Goal: Transaction & Acquisition: Book appointment/travel/reservation

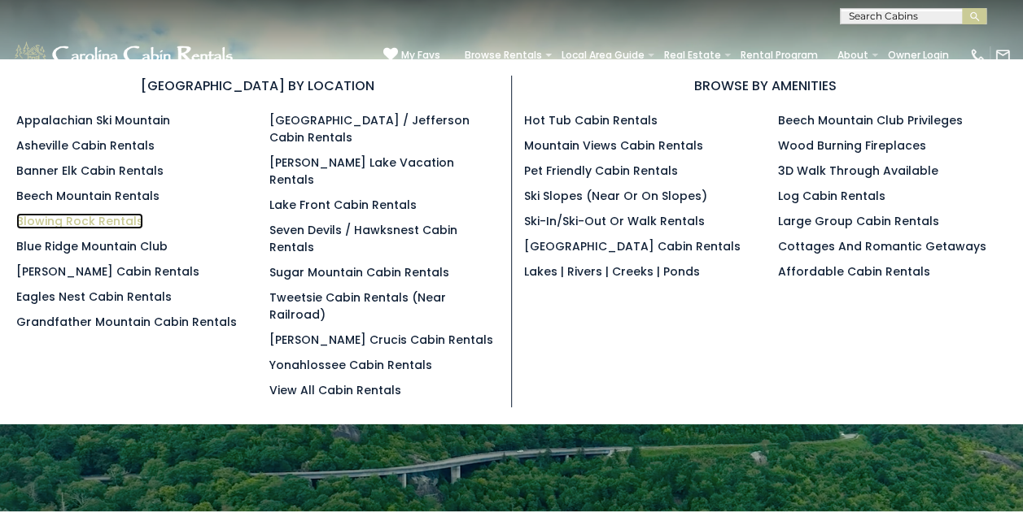
click at [87, 218] on link "Blowing Rock Rentals" at bounding box center [79, 221] width 127 height 16
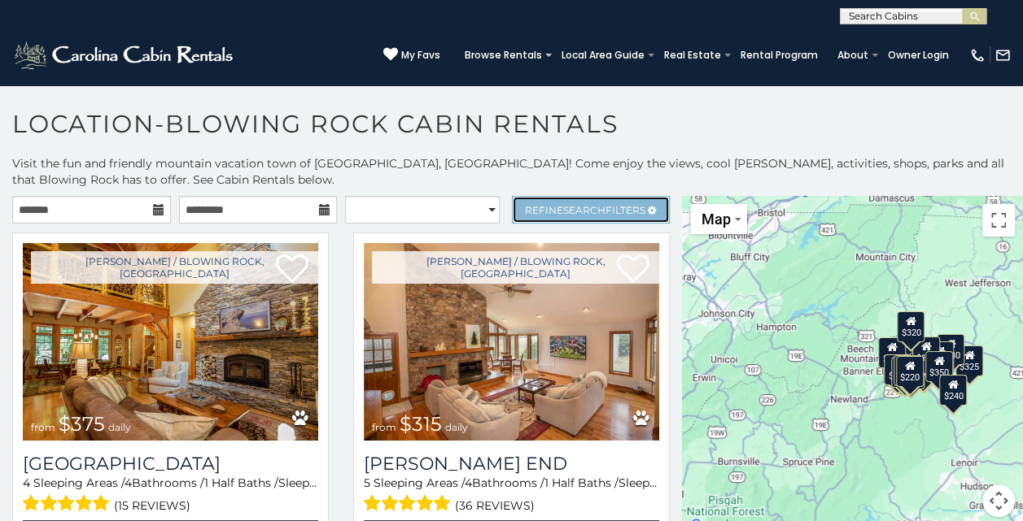
click at [606, 216] on link "Refine Search Filters" at bounding box center [591, 210] width 159 height 28
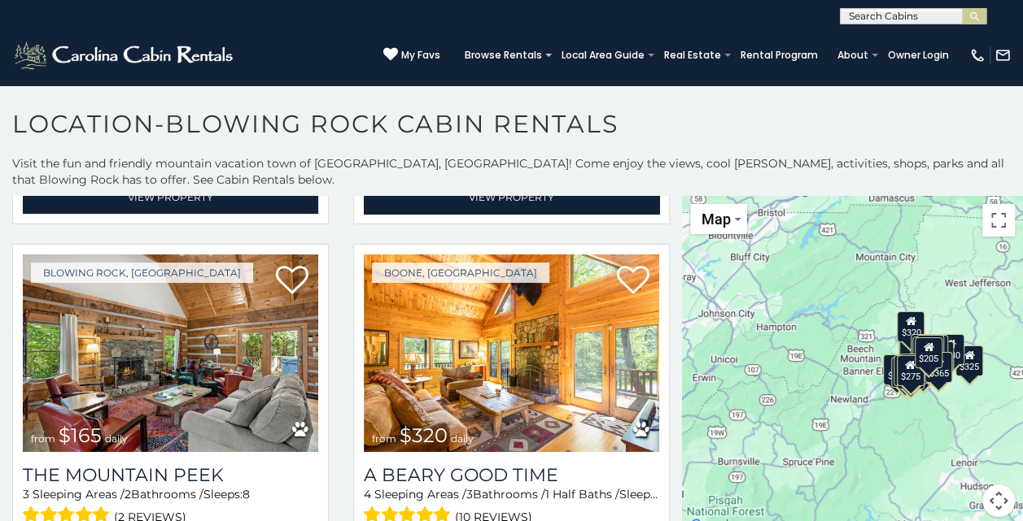
scroll to position [3417, 0]
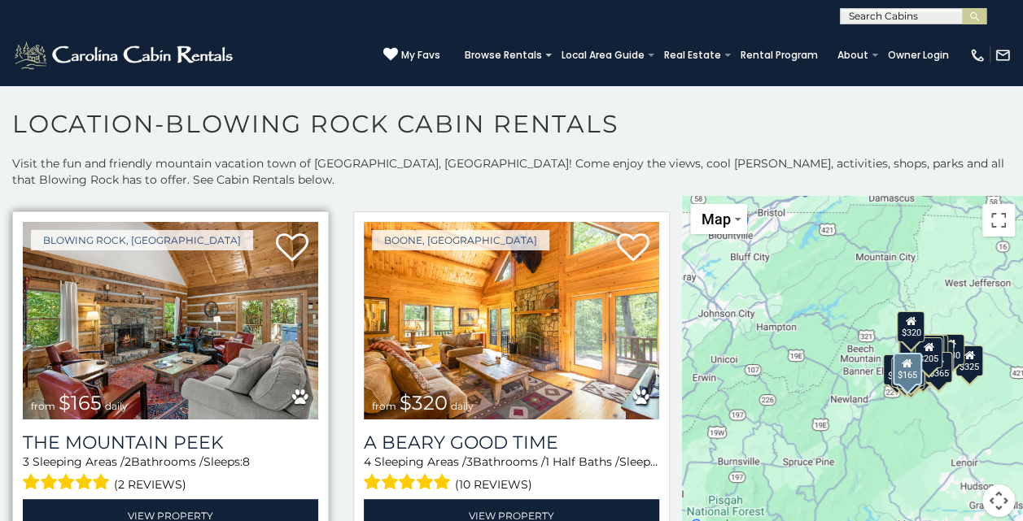
click at [150, 316] on img at bounding box center [170, 321] width 295 height 198
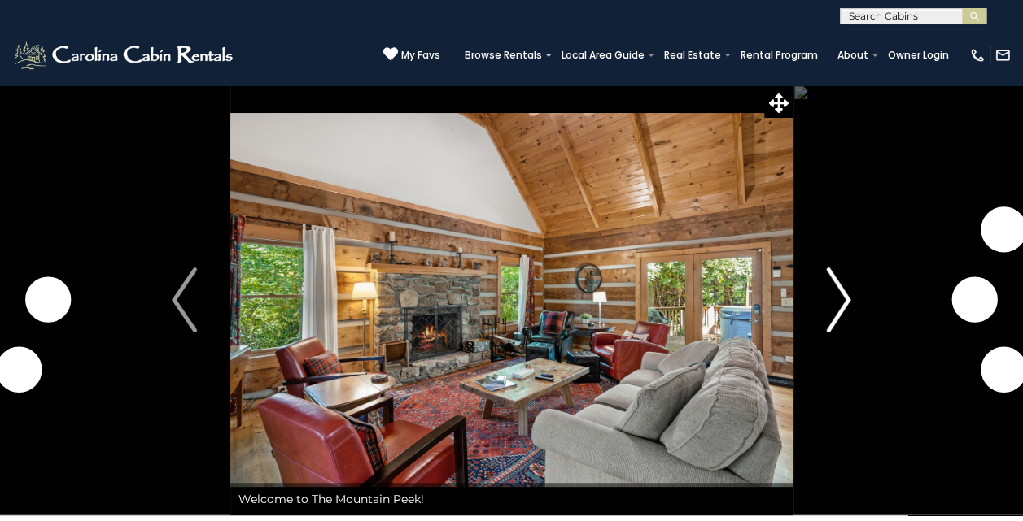
click at [828, 297] on img "Next" at bounding box center [838, 300] width 24 height 65
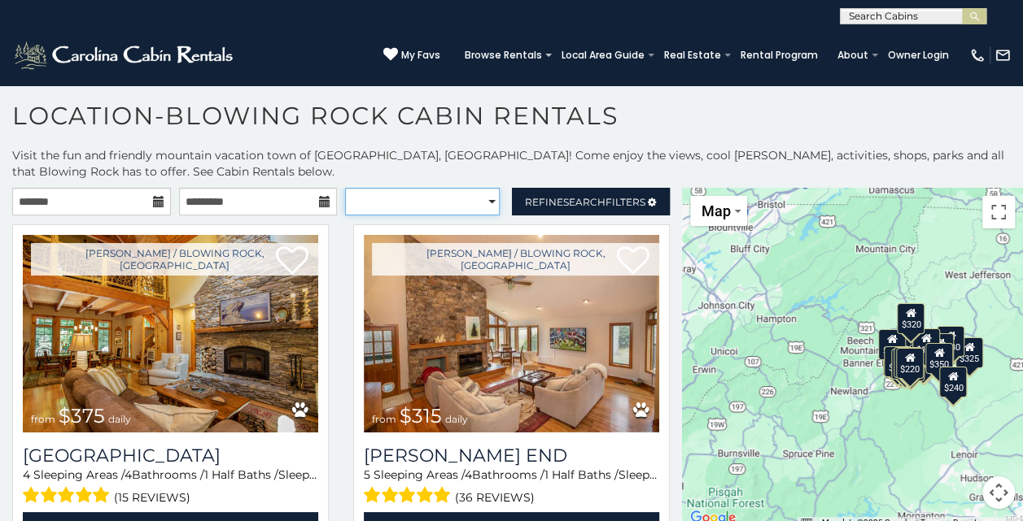
click at [478, 198] on select "**********" at bounding box center [422, 202] width 155 height 28
click at [345, 188] on select "**********" at bounding box center [422, 202] width 155 height 28
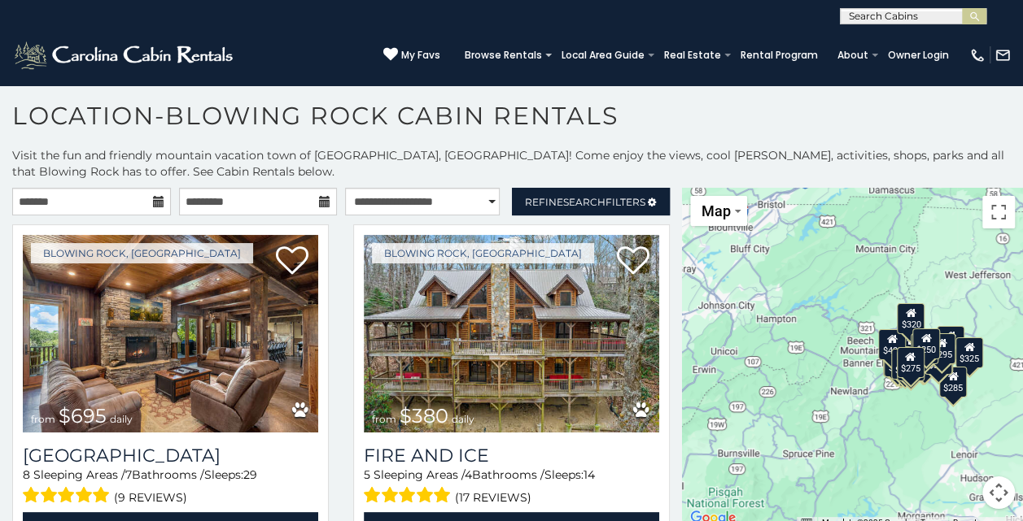
click at [483, 178] on p "Visit the fun and friendly mountain vacation town of Blowing Rock, NC! Come enj…" at bounding box center [511, 163] width 1023 height 33
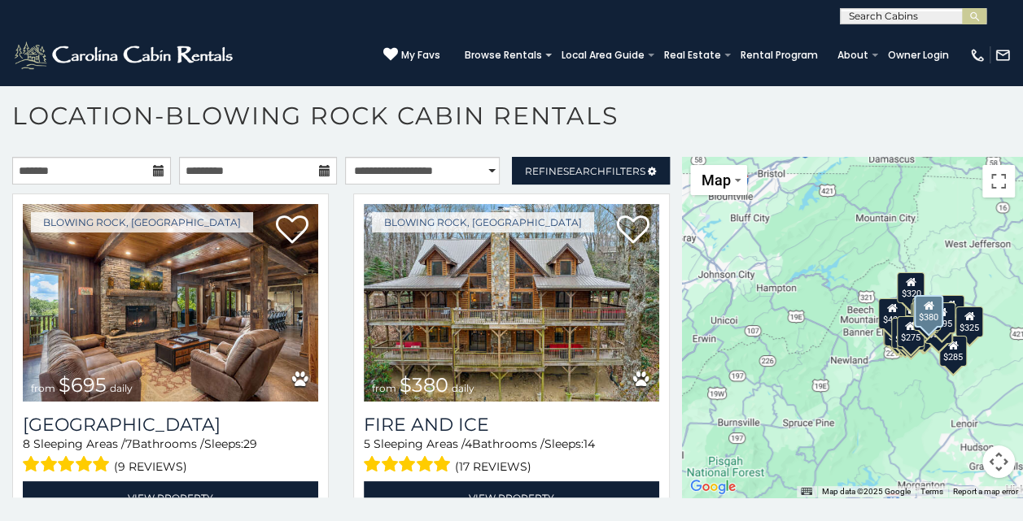
click at [341, 311] on div "Blowing Rock, NC from $380 daily Fire And Ice 5 Sleeping Areas / 4 Bathrooms / …" at bounding box center [511, 365] width 341 height 342
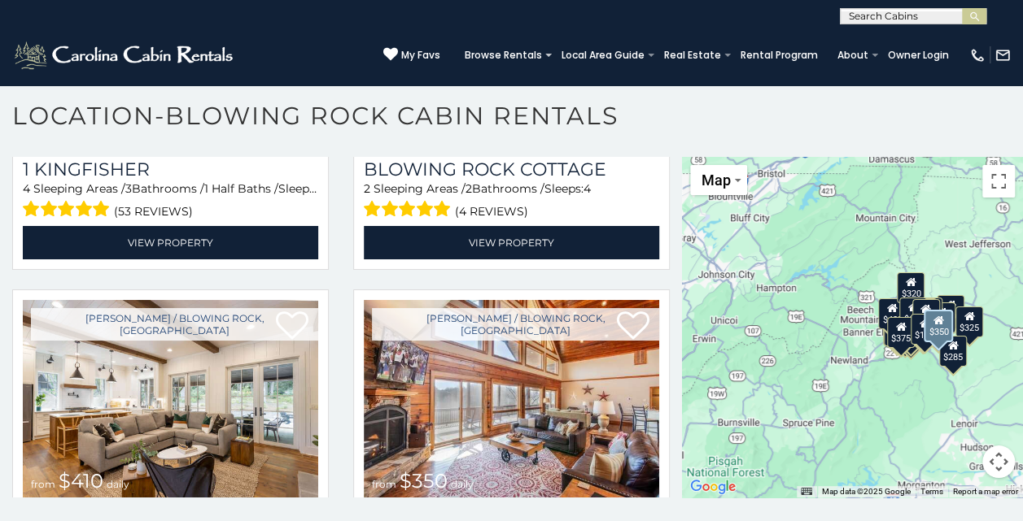
scroll to position [4895, 0]
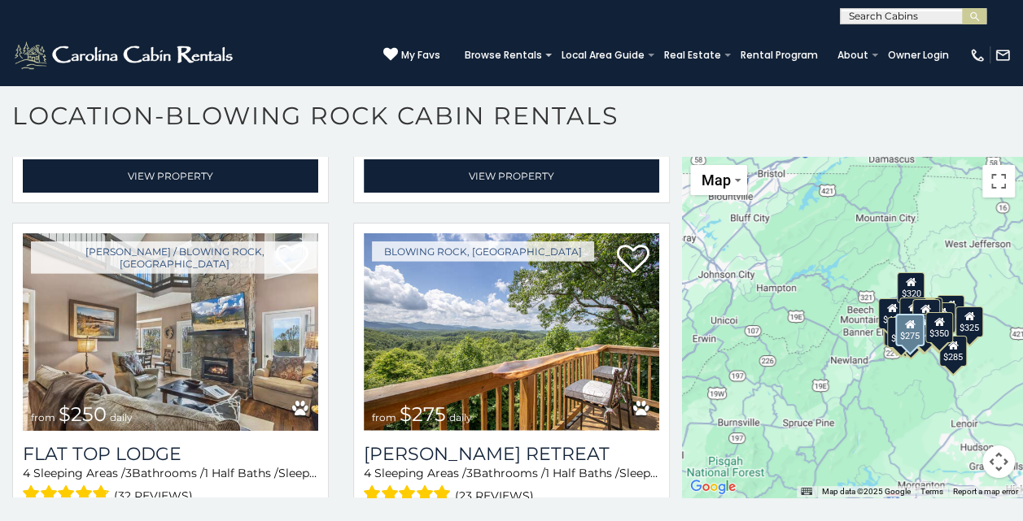
select select "**********"
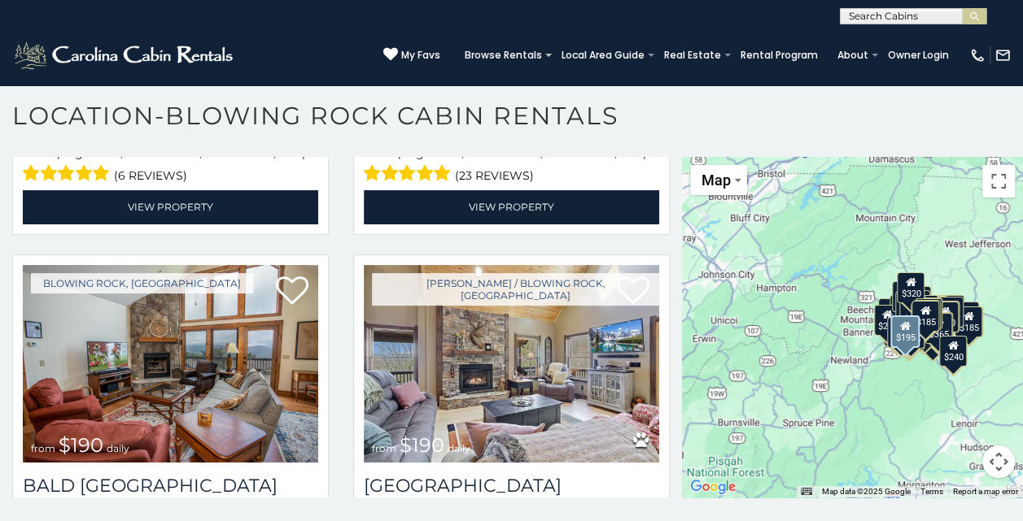
scroll to position [6654, 0]
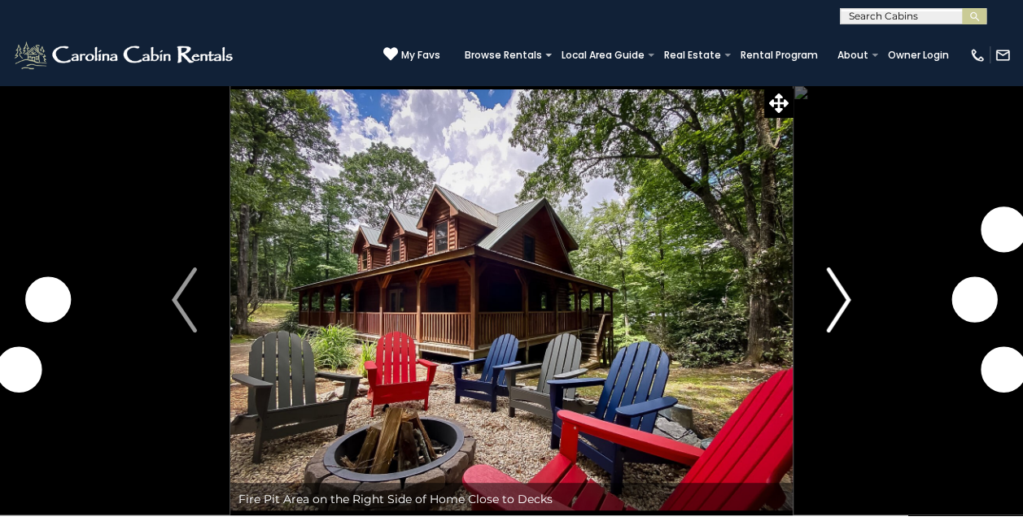
click at [838, 293] on img "Next" at bounding box center [838, 300] width 24 height 65
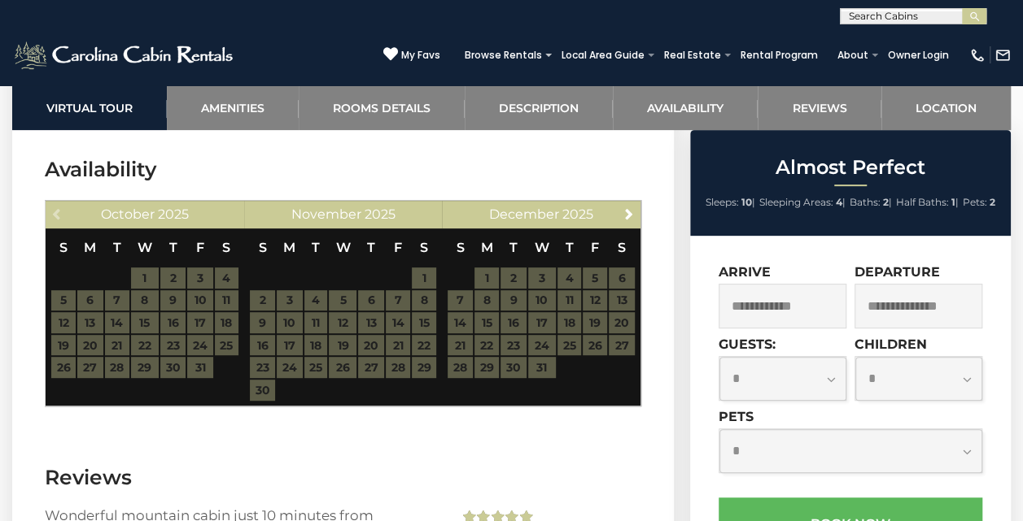
scroll to position [3221, 0]
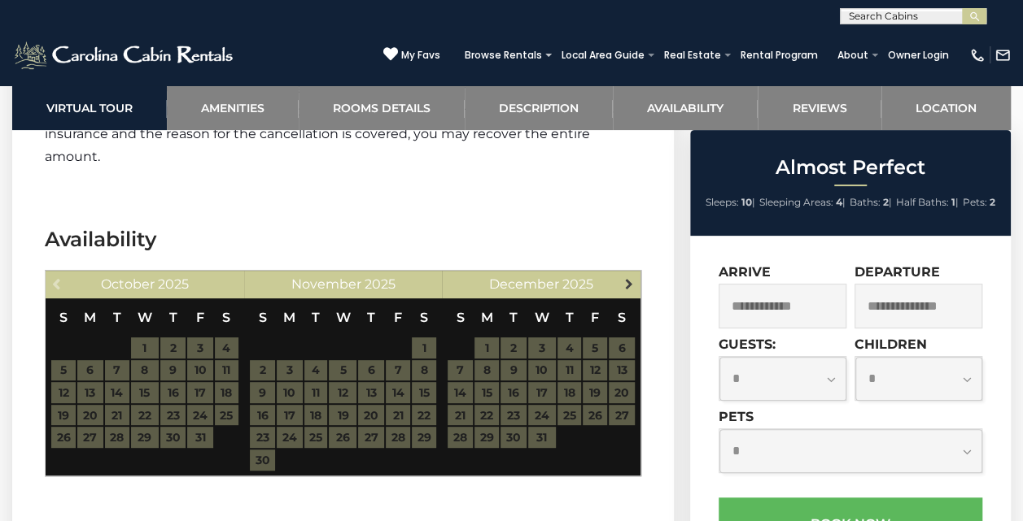
click at [634, 277] on span "Next" at bounding box center [628, 283] width 13 height 13
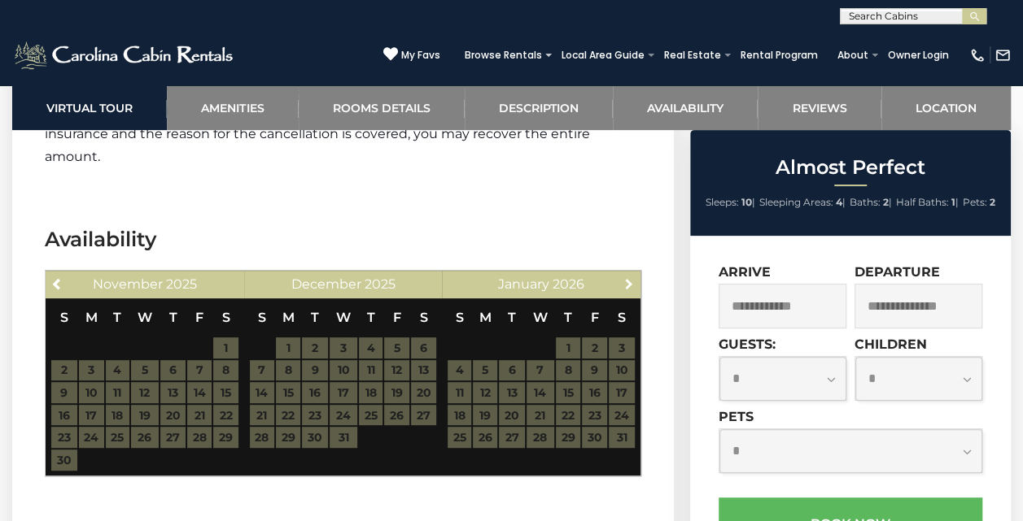
click at [634, 277] on span "Next" at bounding box center [628, 283] width 13 height 13
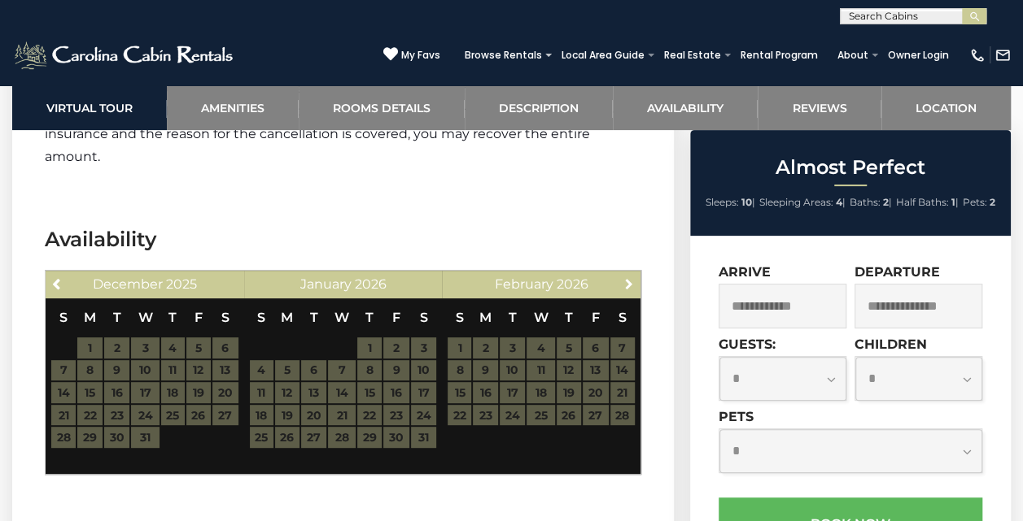
click at [634, 277] on span "Next" at bounding box center [628, 283] width 13 height 13
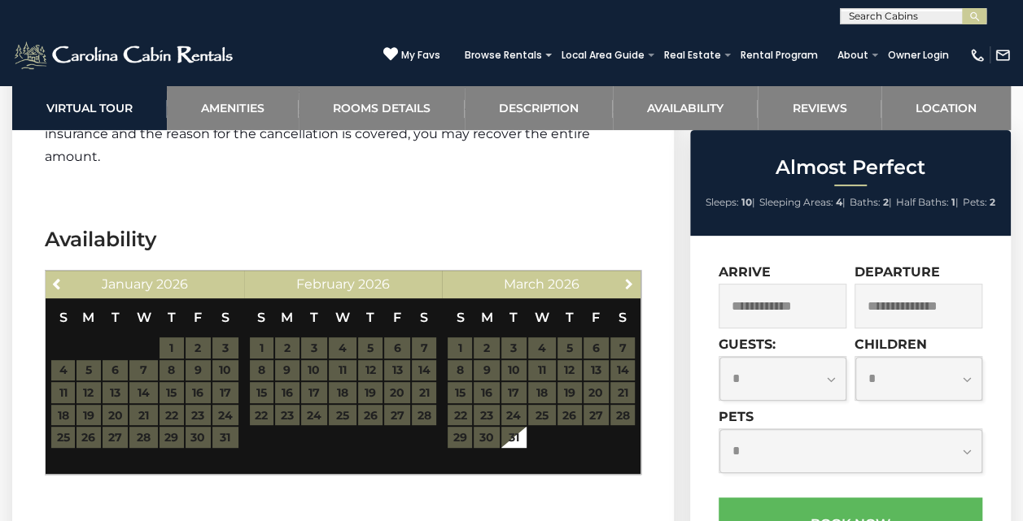
click at [634, 277] on span "Next" at bounding box center [628, 283] width 13 height 13
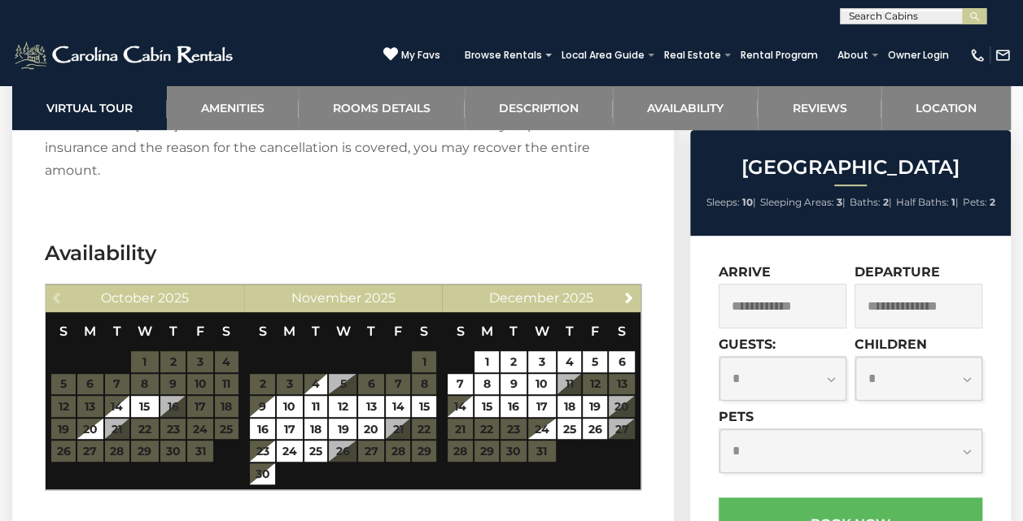
scroll to position [3322, 0]
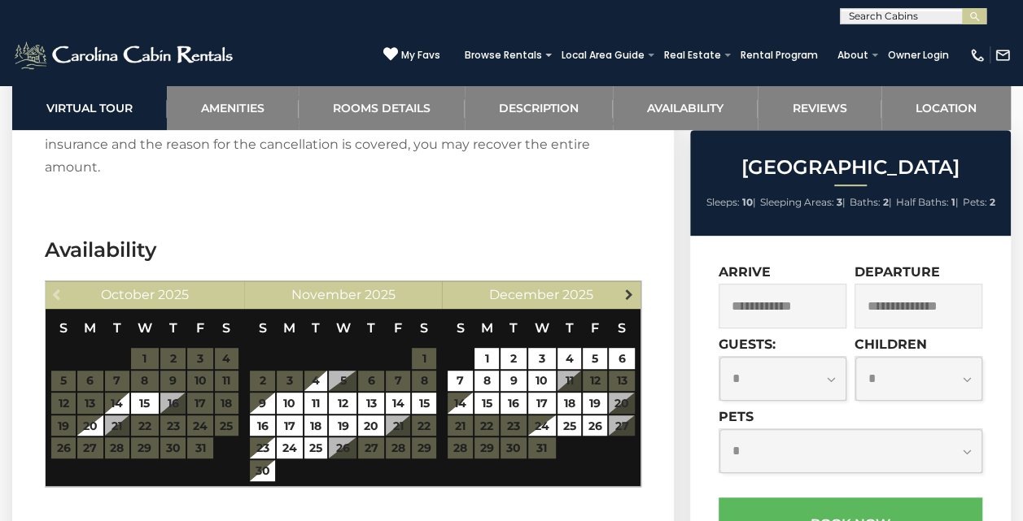
click at [627, 288] on span "Next" at bounding box center [628, 294] width 13 height 13
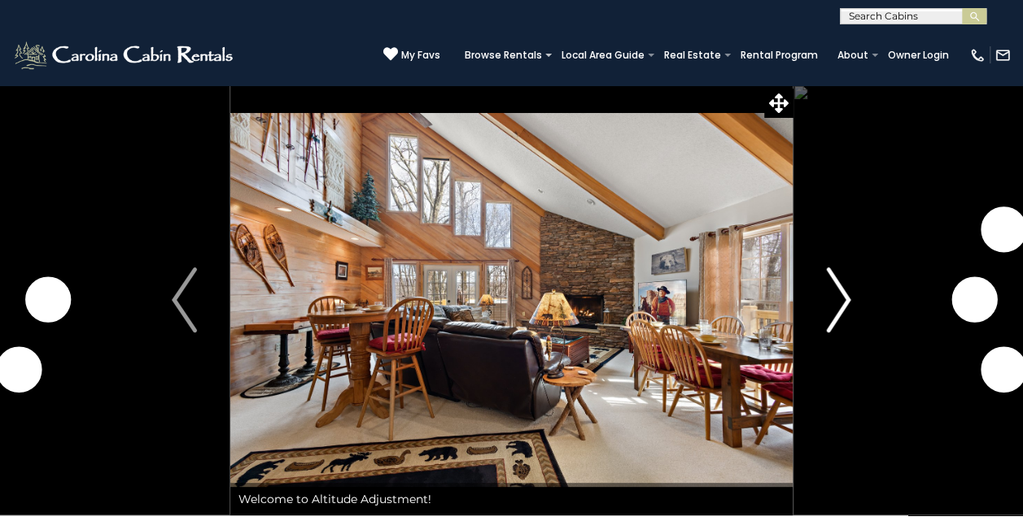
click at [844, 286] on img "Next" at bounding box center [838, 300] width 24 height 65
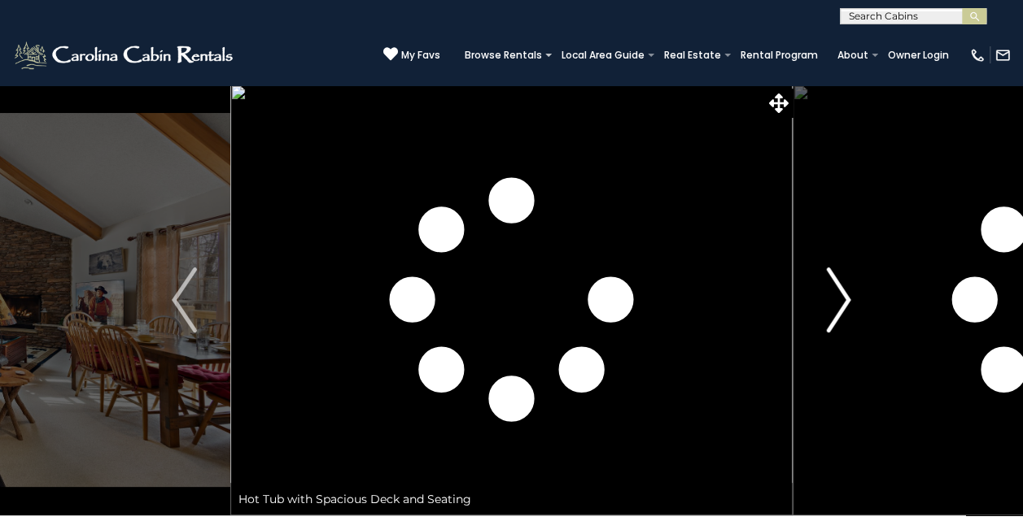
click at [844, 286] on img "Next" at bounding box center [838, 300] width 24 height 65
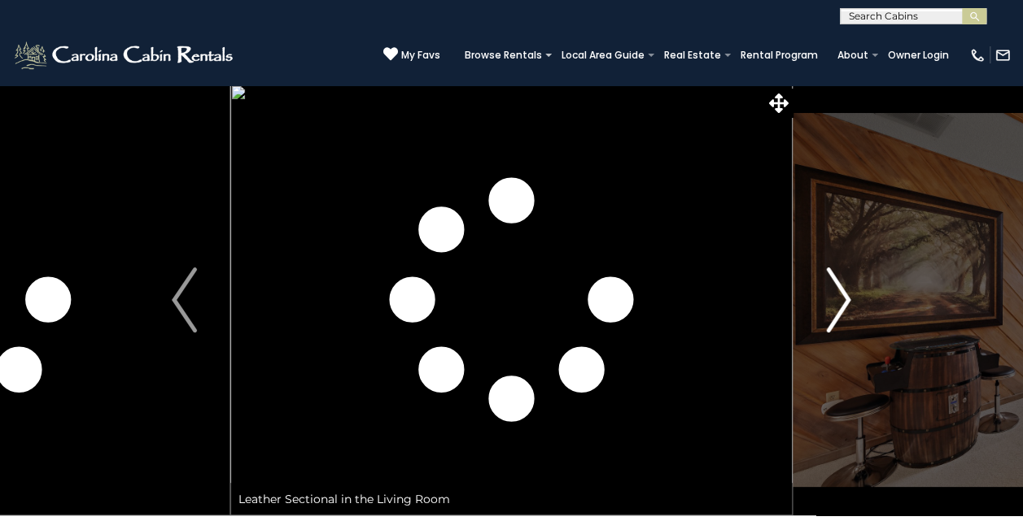
click at [844, 286] on img "Next" at bounding box center [838, 300] width 24 height 65
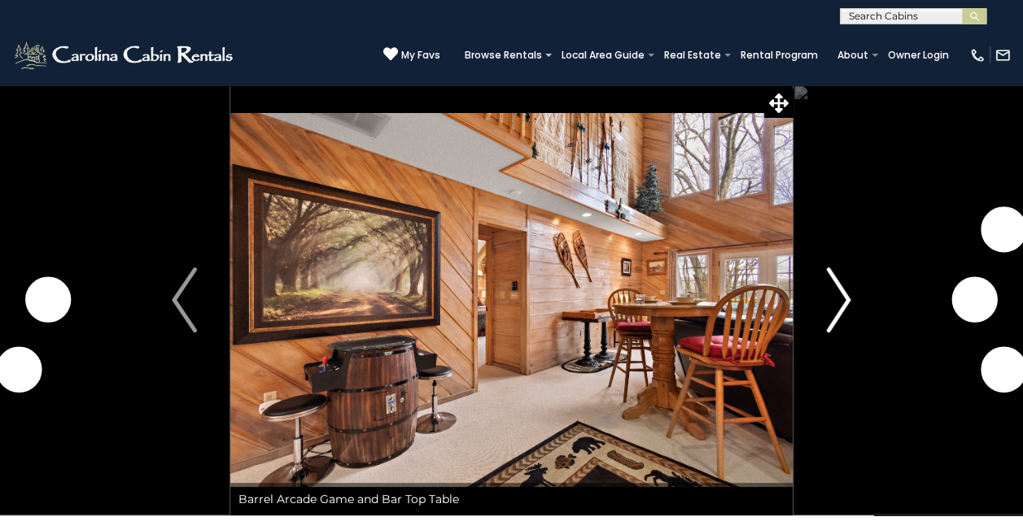
click at [844, 286] on img "Next" at bounding box center [838, 300] width 24 height 65
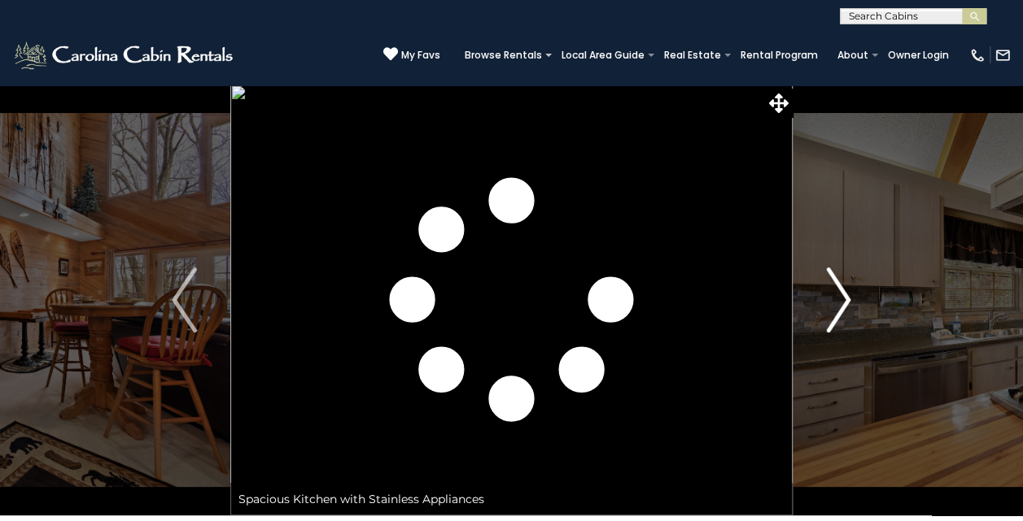
click at [844, 286] on img "Next" at bounding box center [838, 300] width 24 height 65
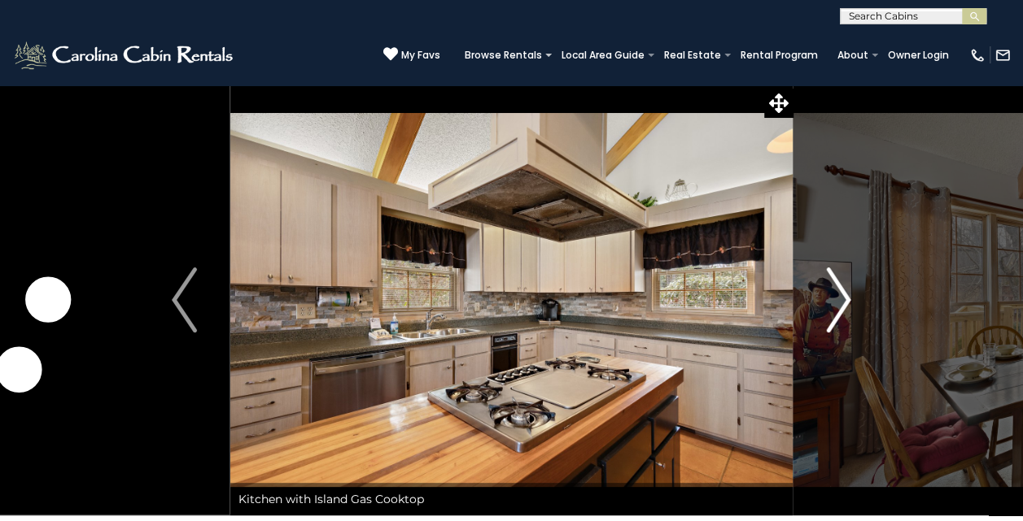
click at [844, 286] on img "Next" at bounding box center [838, 300] width 24 height 65
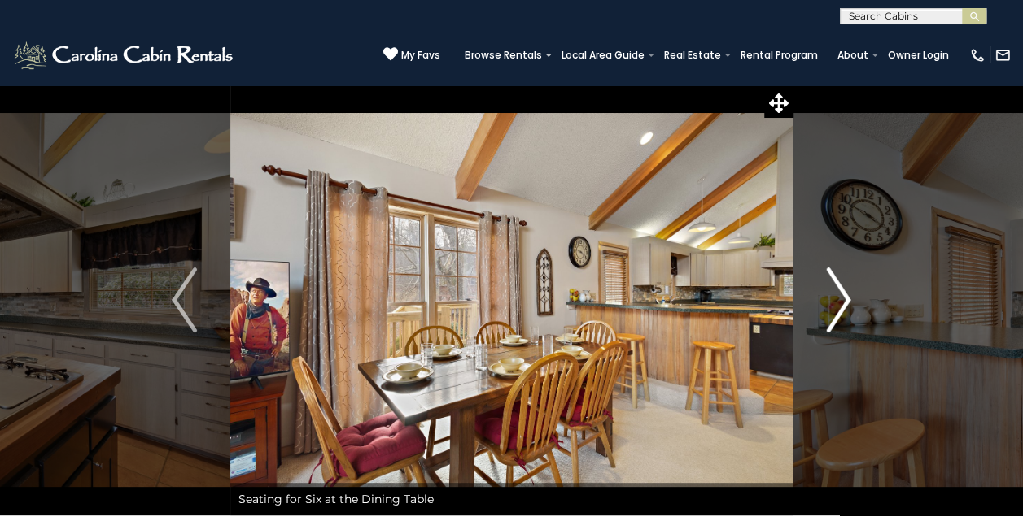
click at [844, 286] on img "Next" at bounding box center [838, 300] width 24 height 65
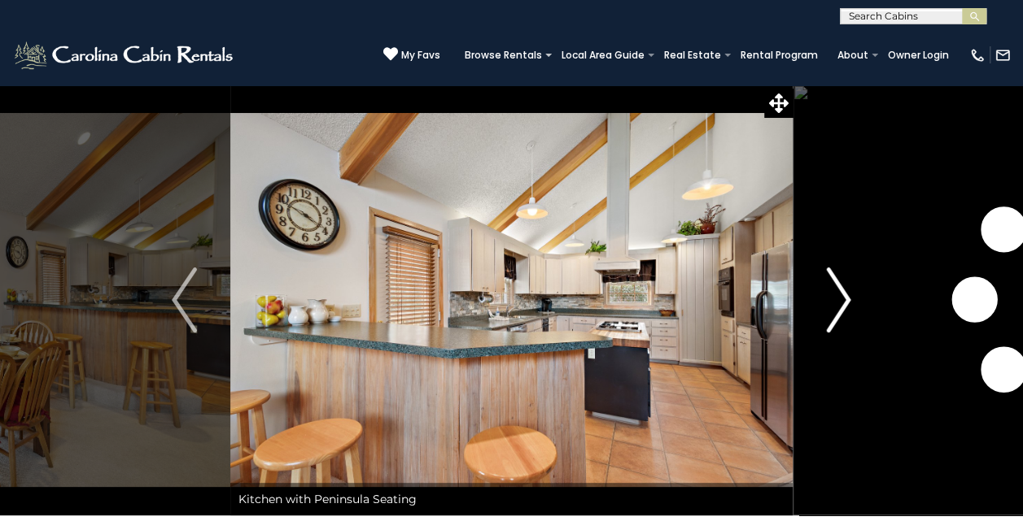
click at [844, 286] on img "Next" at bounding box center [838, 300] width 24 height 65
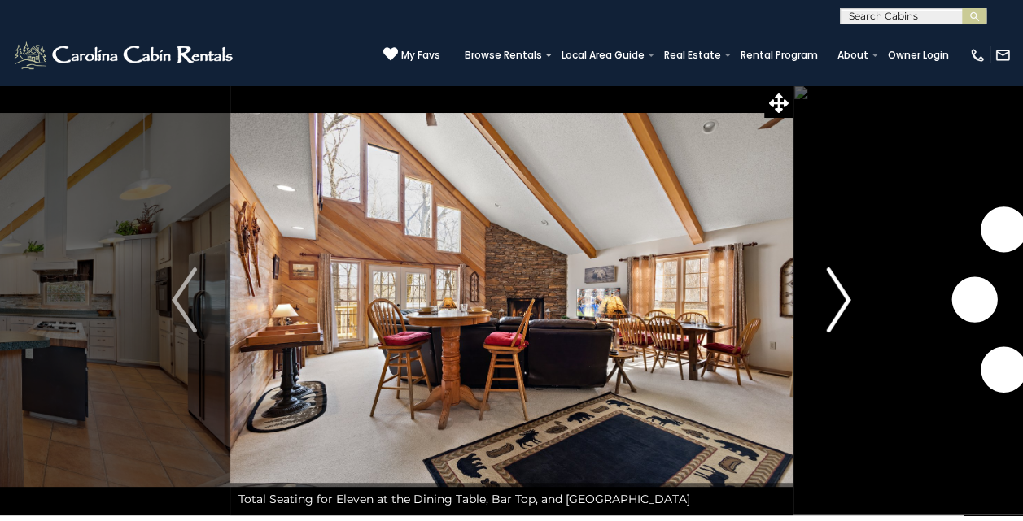
click at [844, 286] on img "Next" at bounding box center [838, 300] width 24 height 65
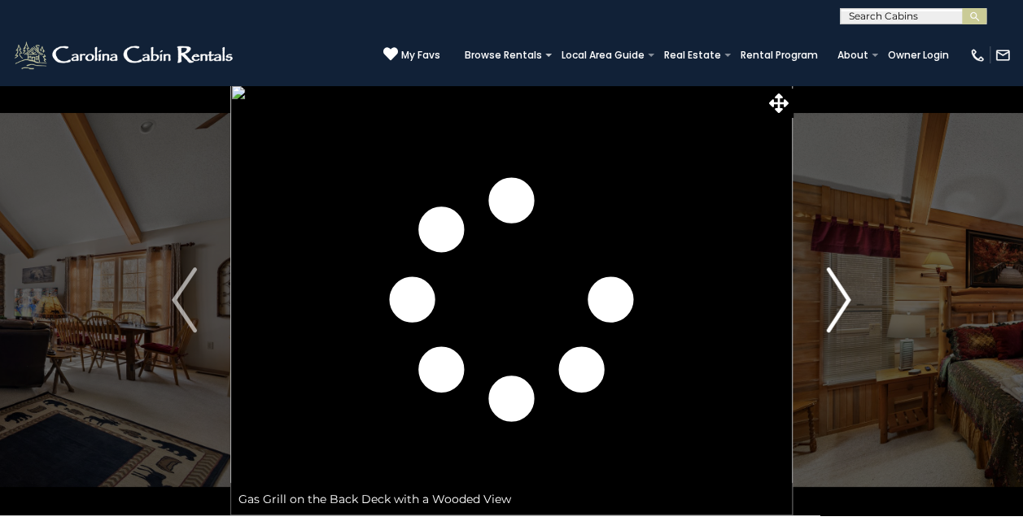
click at [844, 286] on img "Next" at bounding box center [838, 300] width 24 height 65
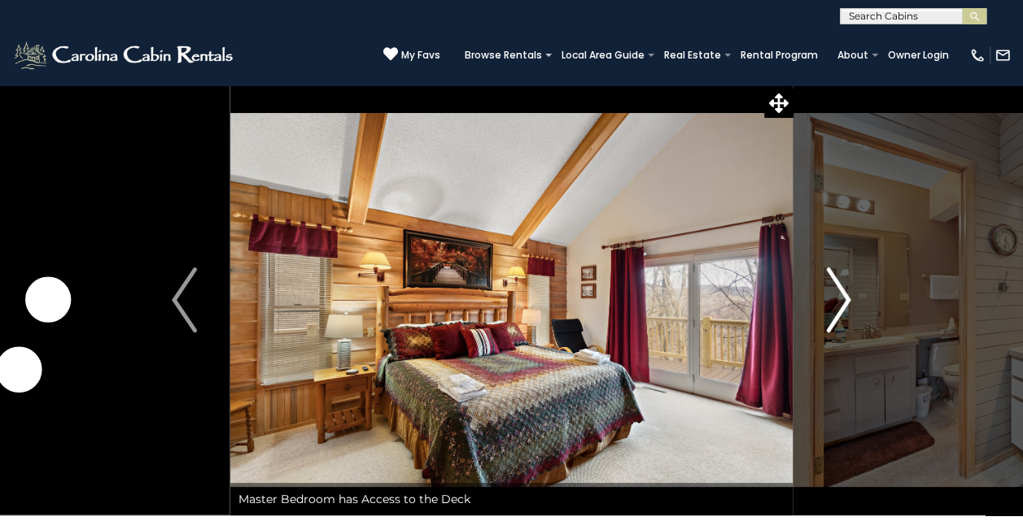
click at [844, 286] on img "Next" at bounding box center [838, 300] width 24 height 65
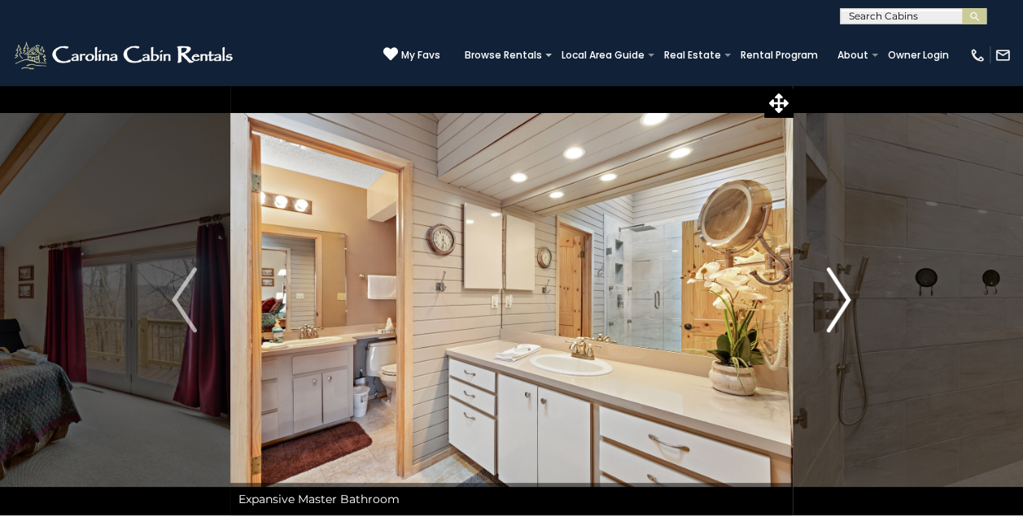
click at [844, 286] on img "Next" at bounding box center [838, 300] width 24 height 65
